Goal: Task Accomplishment & Management: Use online tool/utility

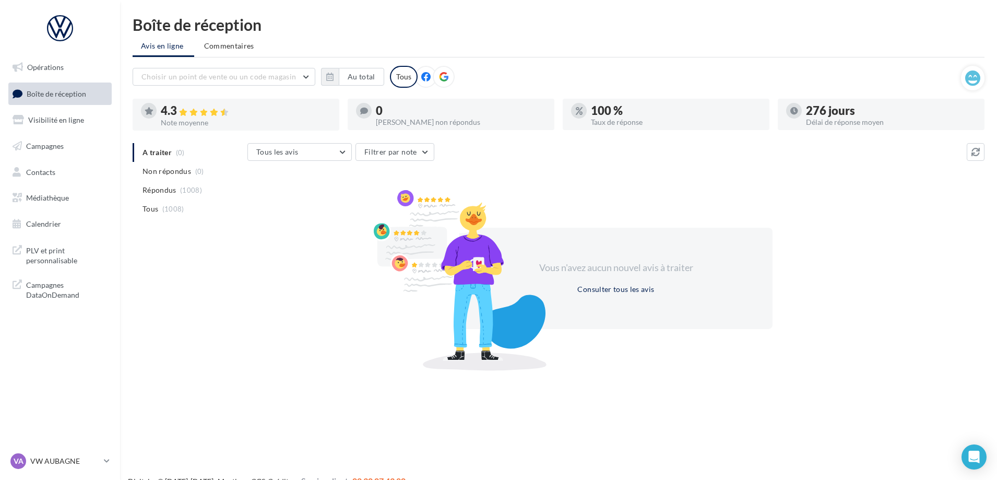
click at [38, 81] on ul "Opérations Boîte de réception Visibilité en ligne Campagnes Contacts Médiathèqu…" at bounding box center [60, 145] width 112 height 187
click at [40, 87] on link "Boîte de réception" at bounding box center [60, 93] width 108 height 22
click at [46, 81] on ul "Opérations Boîte de réception Visibilité en ligne Campagnes Contacts Médiathèqu…" at bounding box center [60, 145] width 112 height 187
click at [49, 96] on span "Boîte de réception" at bounding box center [57, 93] width 60 height 9
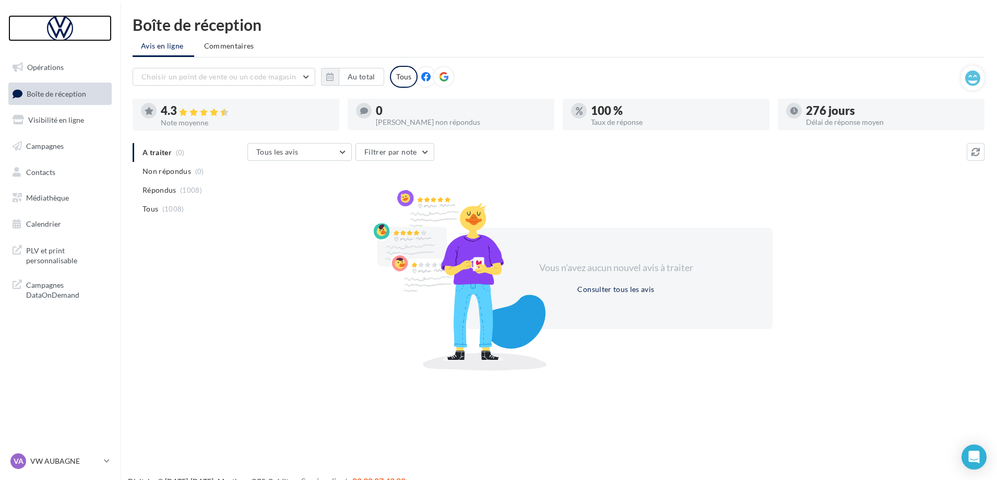
click at [56, 23] on div at bounding box center [60, 28] width 84 height 26
